Goal: Task Accomplishment & Management: Manage account settings

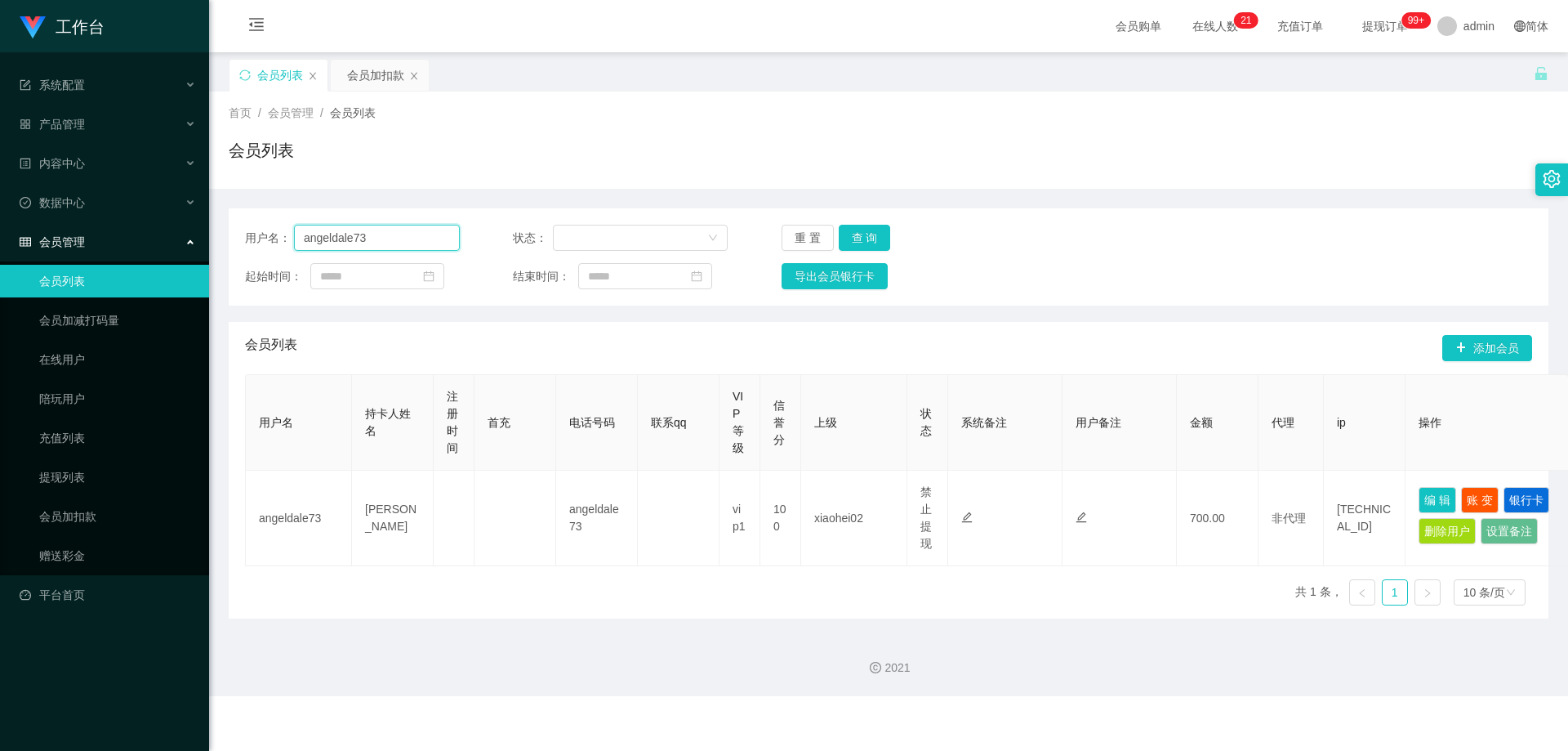
drag, startPoint x: 253, startPoint y: 262, endPoint x: 480, endPoint y: 267, distance: 227.1
click at [249, 263] on div "用户名： angeldale73 状态： 重 置 查 询 起始时间： 结束时间： 导出会员银行卡" at bounding box center [888, 257] width 1320 height 97
paste input "Ericsum2009"
type input "Ericsum2009"
click at [849, 234] on button "查 询" at bounding box center [865, 237] width 52 height 27
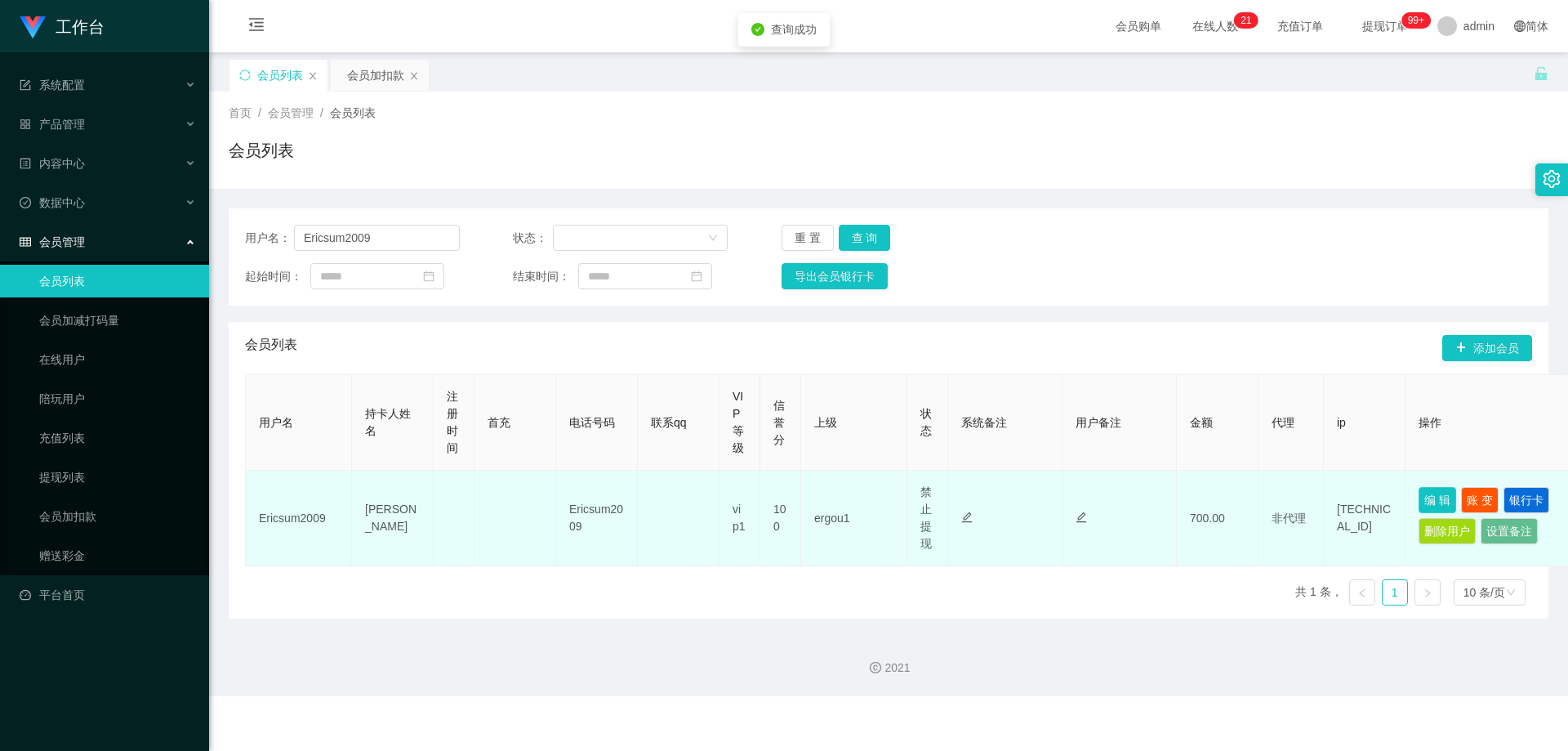
click at [1431, 498] on button "编 辑" at bounding box center [1437, 500] width 37 height 27
type input "Ericsum2009"
type input "[PERSON_NAME]"
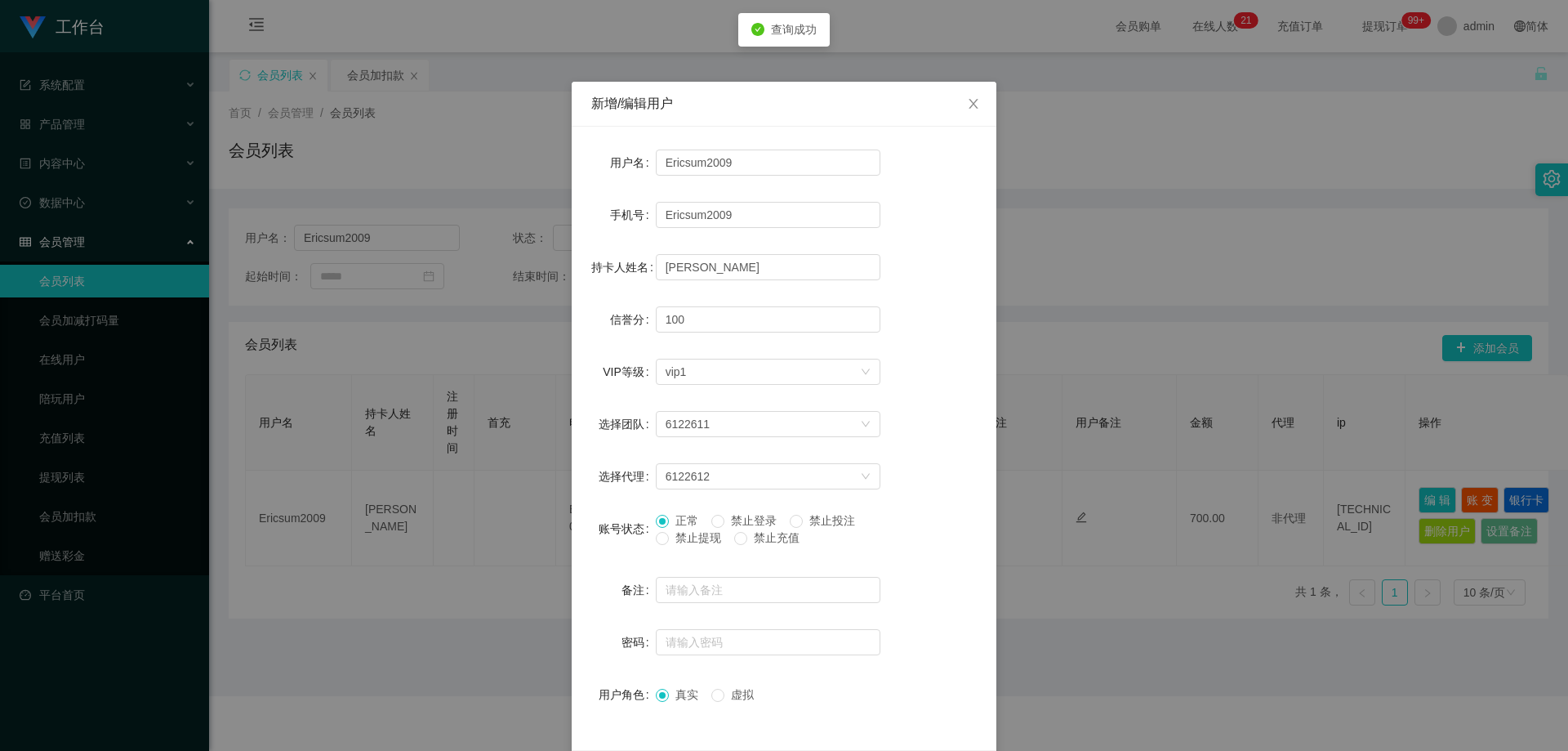
click at [694, 539] on span "禁止提现" at bounding box center [698, 537] width 59 height 13
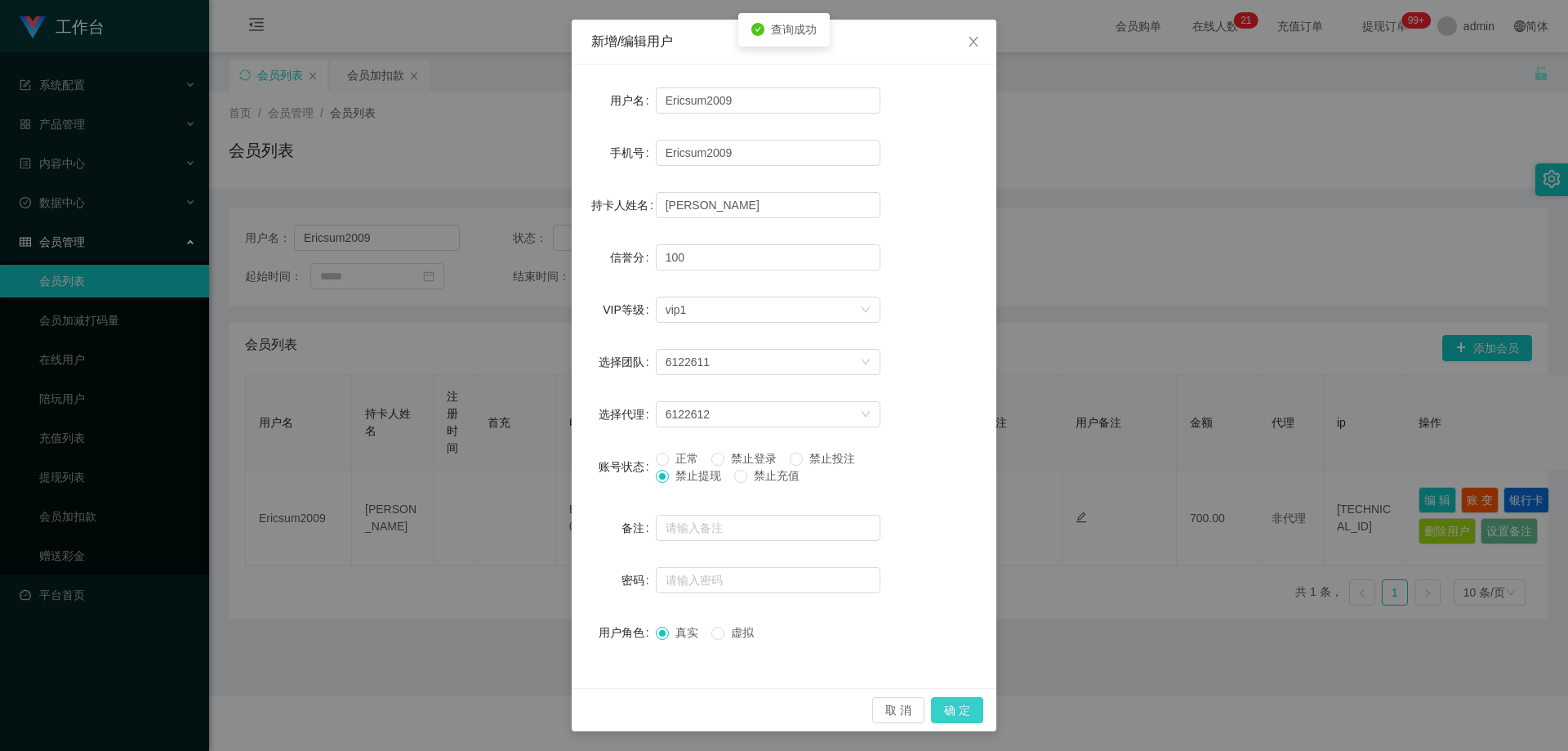
click at [966, 703] on button "确 定" at bounding box center [956, 710] width 52 height 27
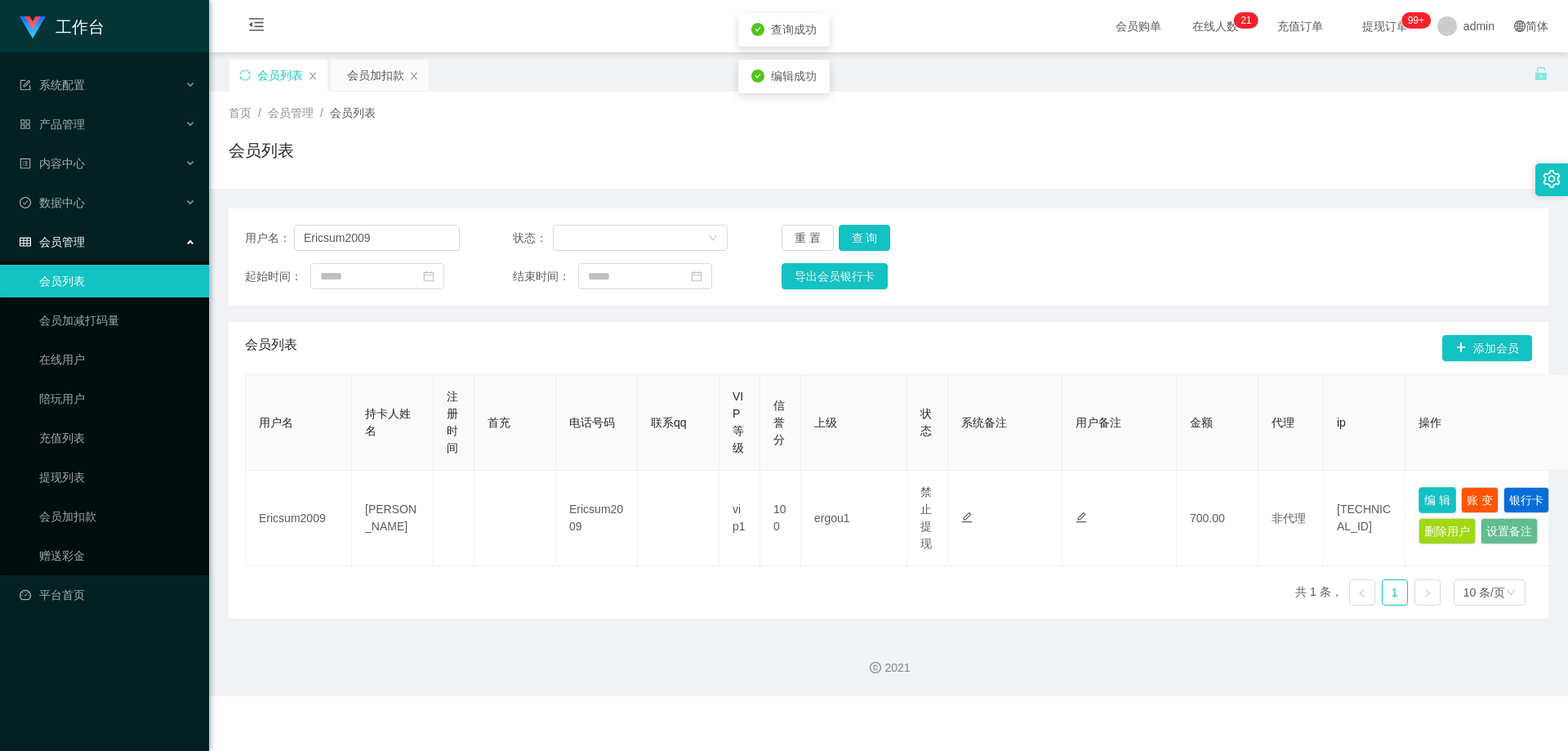
scroll to position [0, 0]
drag, startPoint x: 395, startPoint y: 243, endPoint x: 591, endPoint y: 281, distance: 199.6
click at [17, 247] on section "工作台 系统配置 产品管理 内容中心 数据中心 会员管理 会员列表 会员加减打码量 在线用户 陪玩用户 充值列表 提现列表 会员加扣款 赠送彩金 平台首页 保…" at bounding box center [784, 347] width 1568 height 696
paste input "Kiongkong"
type input "Kiongkong"
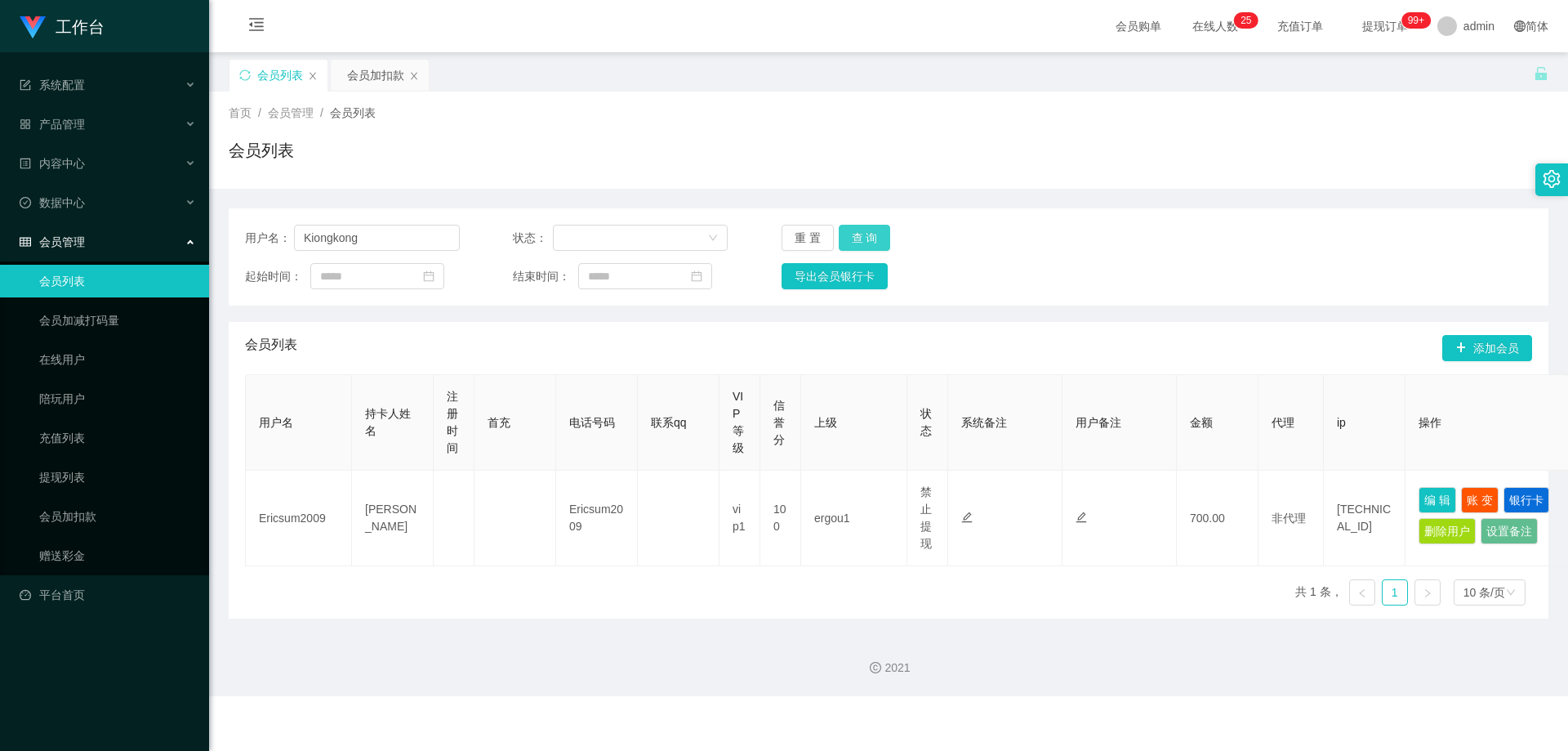
drag, startPoint x: 863, startPoint y: 238, endPoint x: 926, endPoint y: 266, distance: 68.9
click at [863, 238] on button "查 询" at bounding box center [865, 237] width 52 height 27
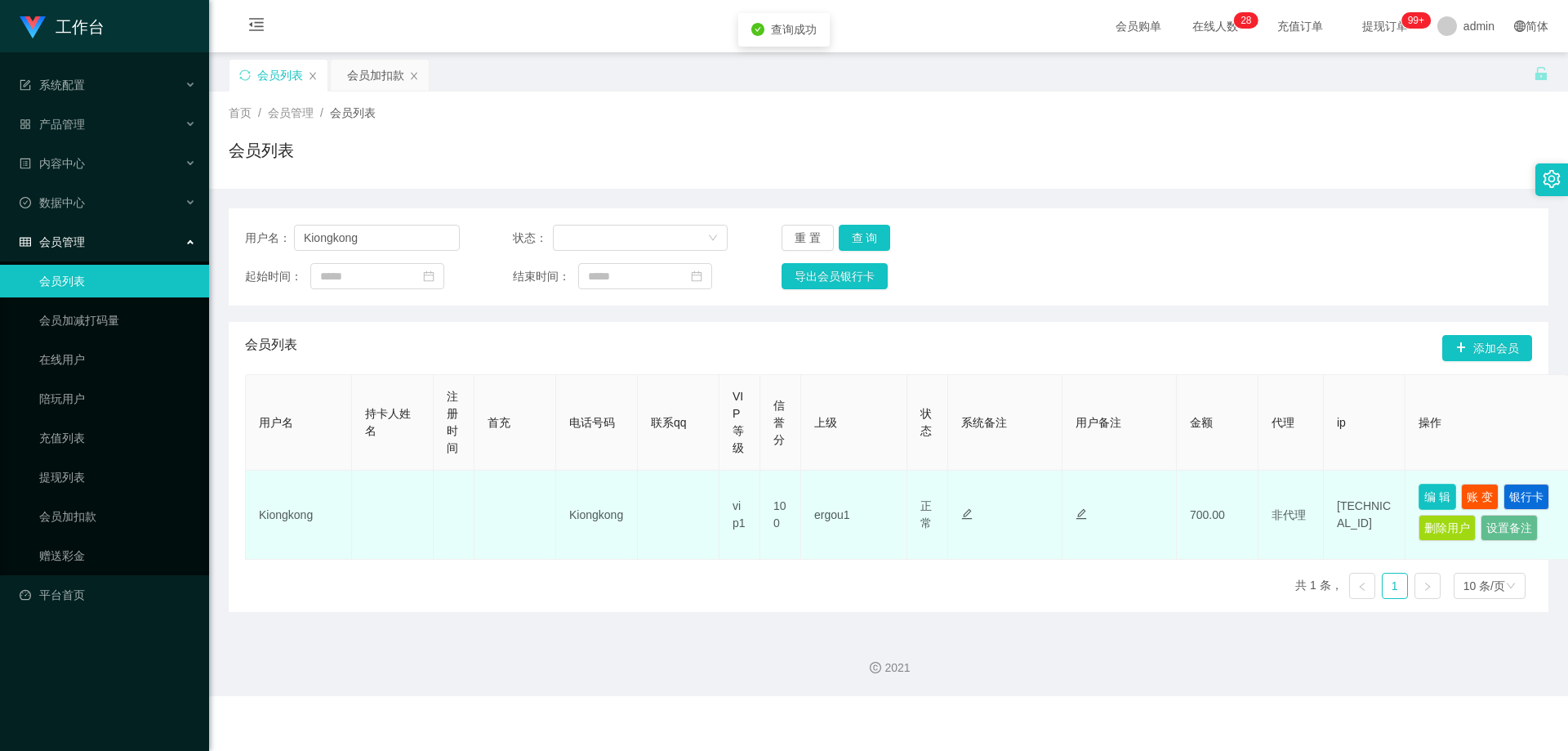
click at [1436, 497] on button "编 辑" at bounding box center [1437, 496] width 37 height 27
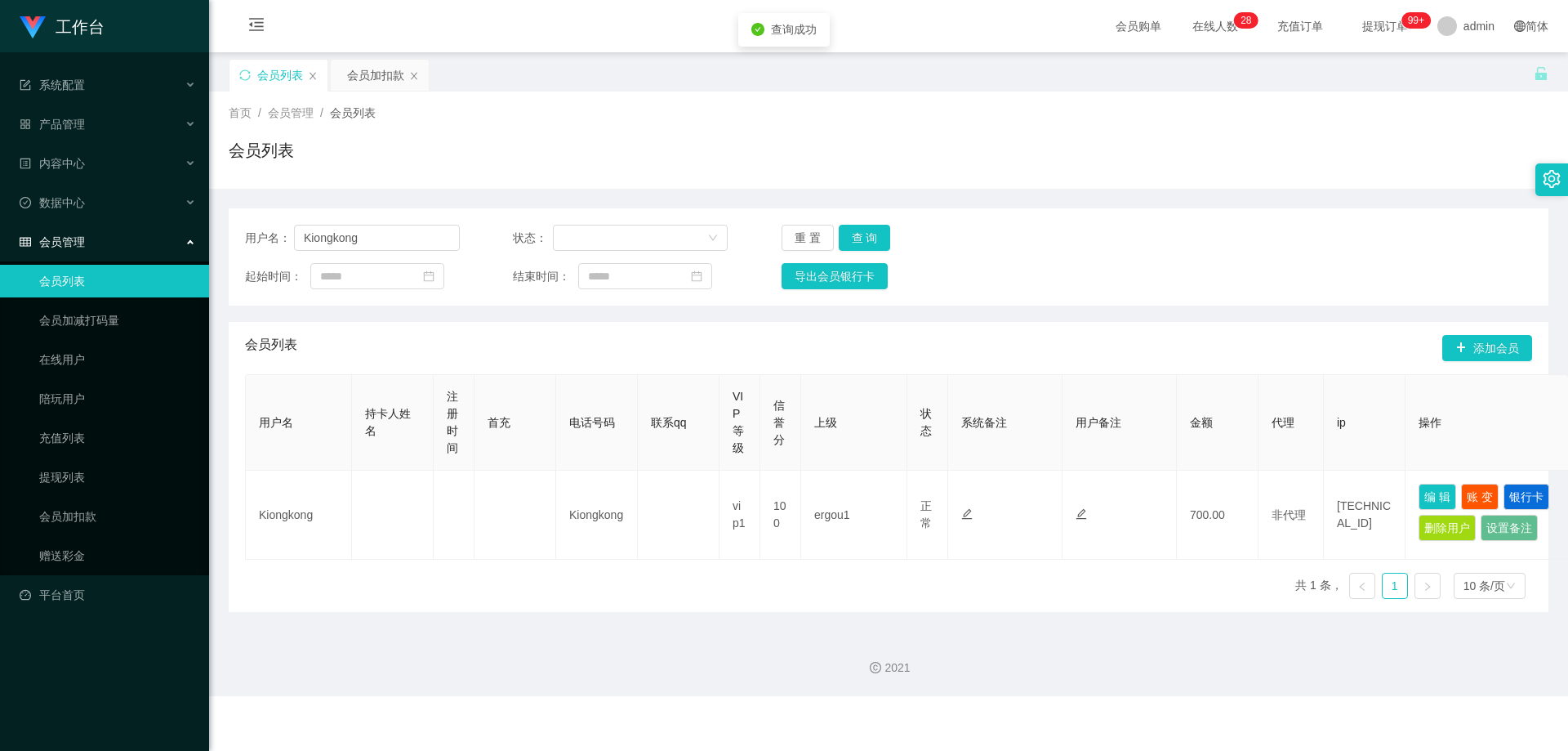
type input "Kiongkong"
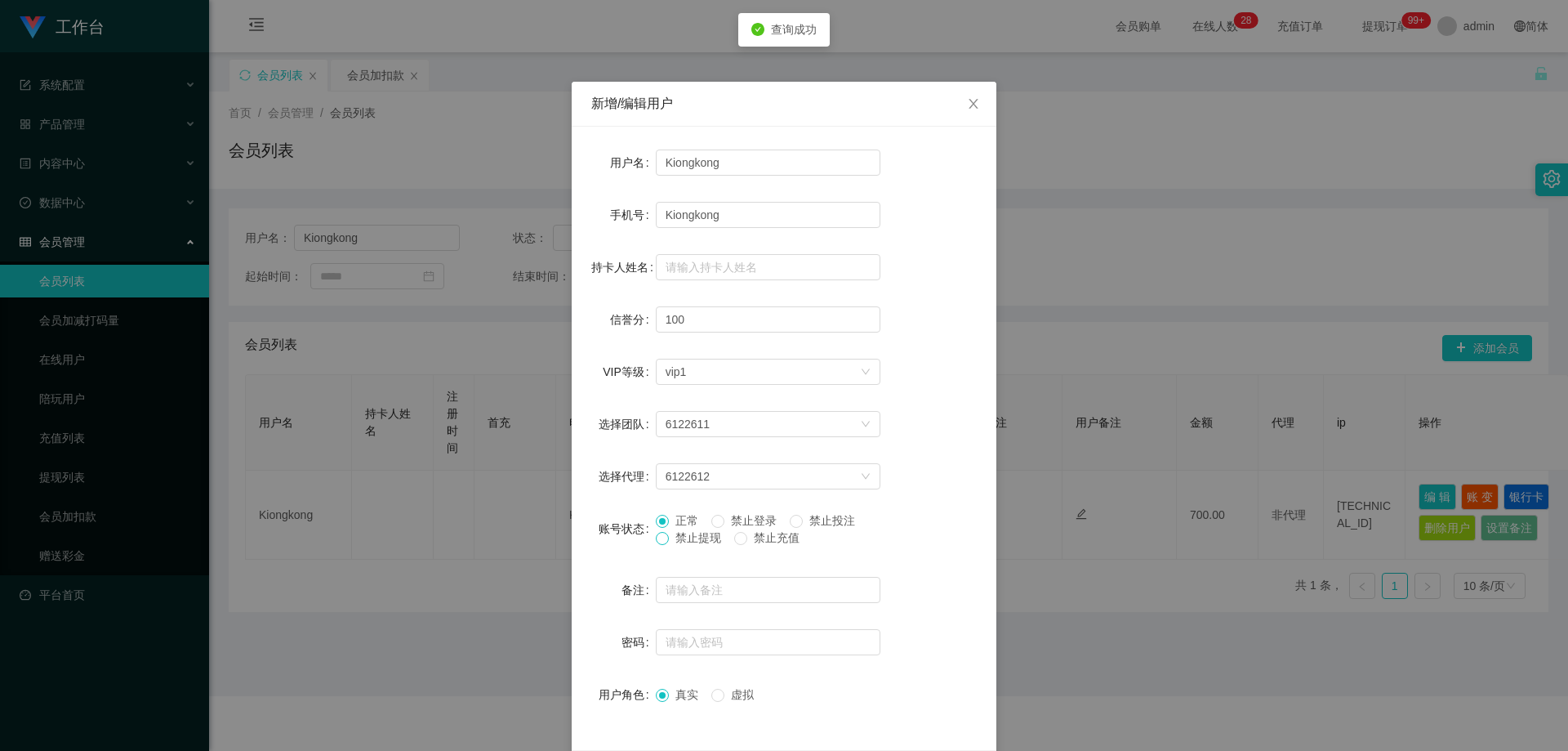
click at [662, 540] on span at bounding box center [662, 537] width 13 height 13
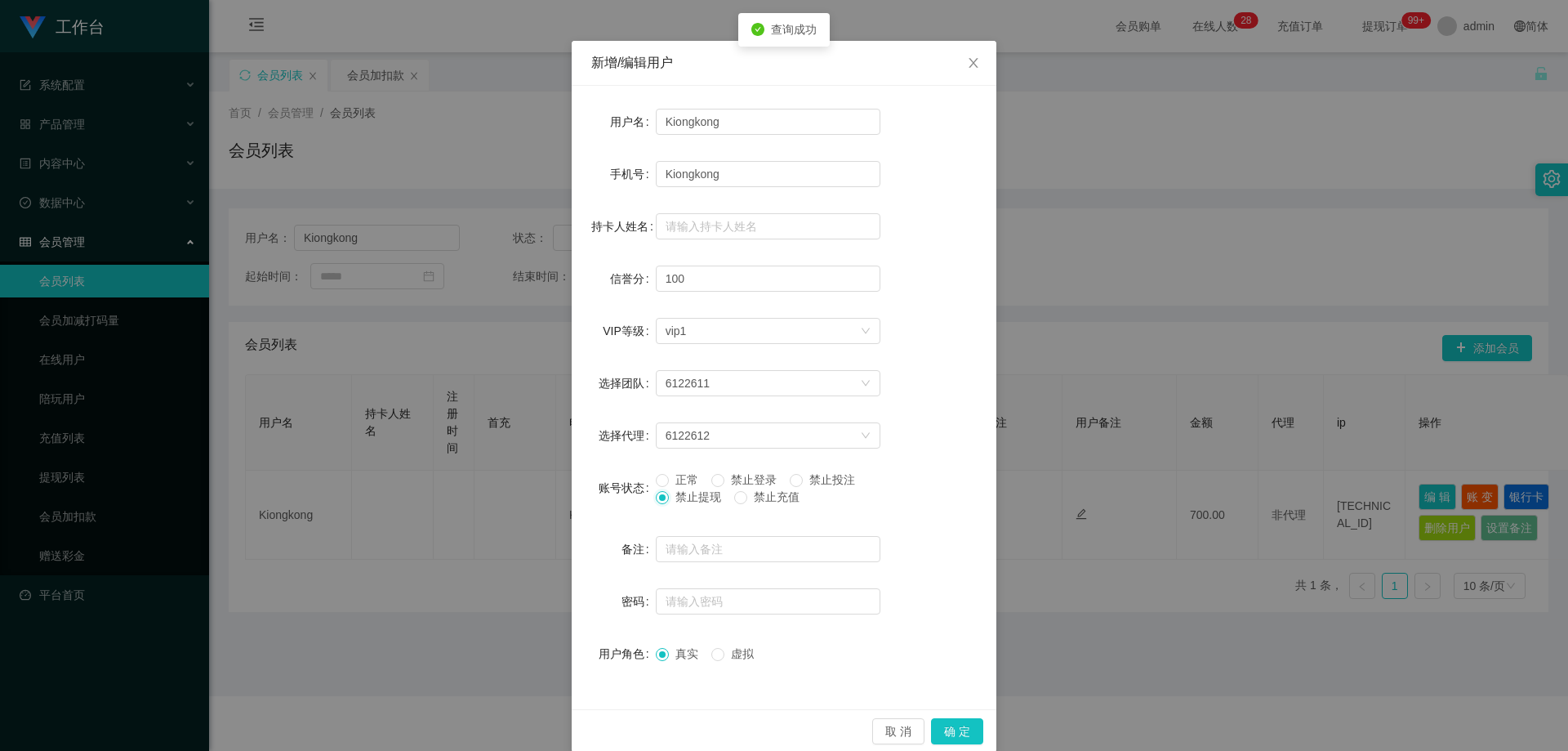
scroll to position [63, 0]
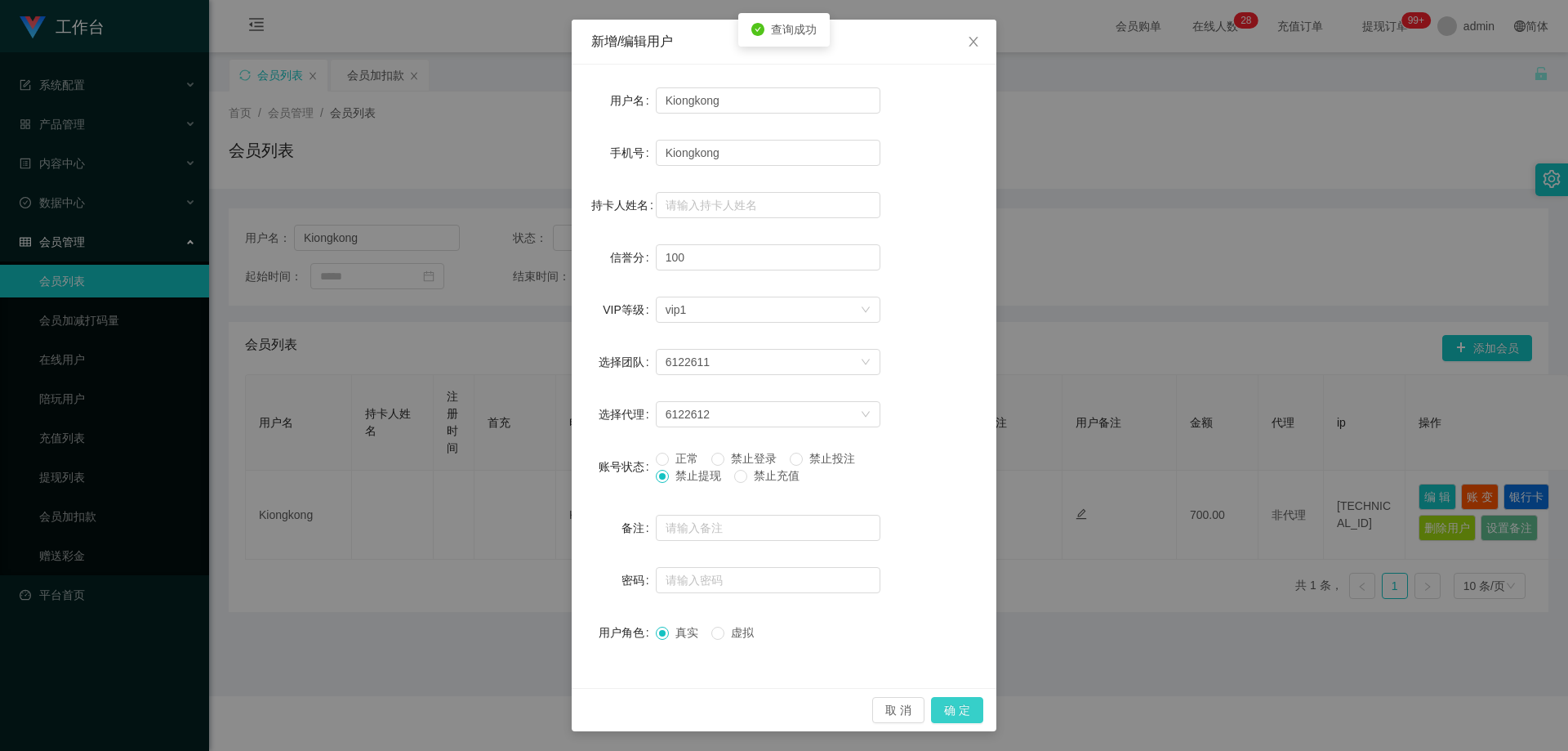
click at [953, 707] on button "确 定" at bounding box center [956, 710] width 52 height 27
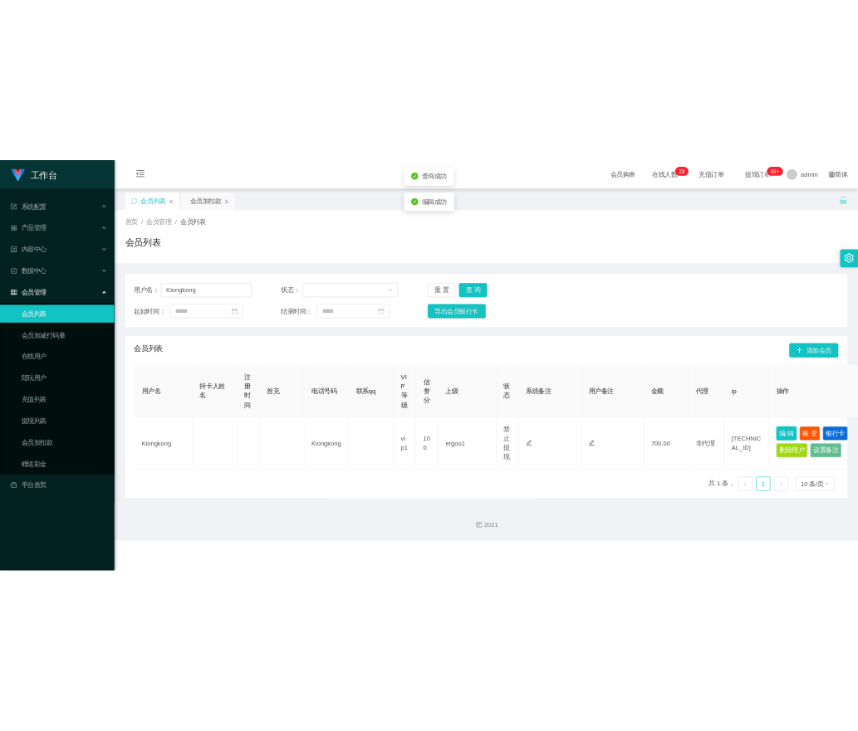
scroll to position [0, 0]
